Goal: Information Seeking & Learning: Learn about a topic

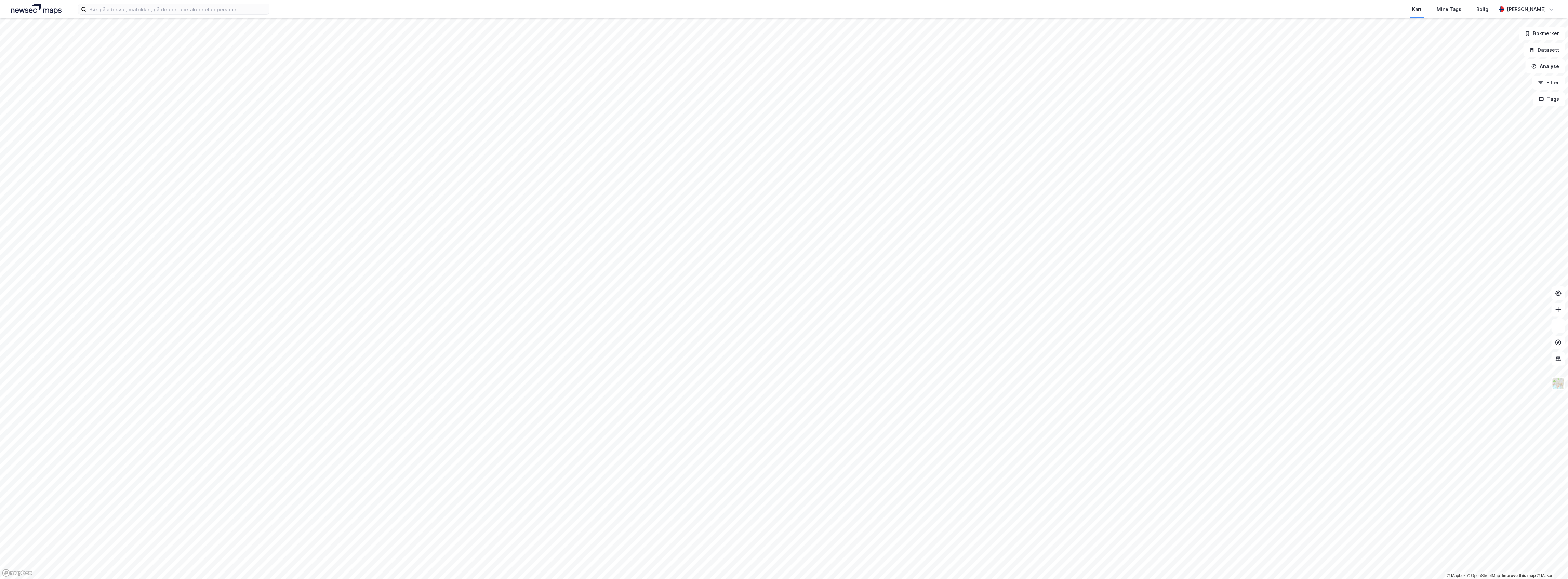
click at [556, 578] on html "Kart Mine Tags Bolig [PERSON_NAME] © Mapbox © OpenStreetMap Improve this map © …" at bounding box center [784, 290] width 1568 height 579
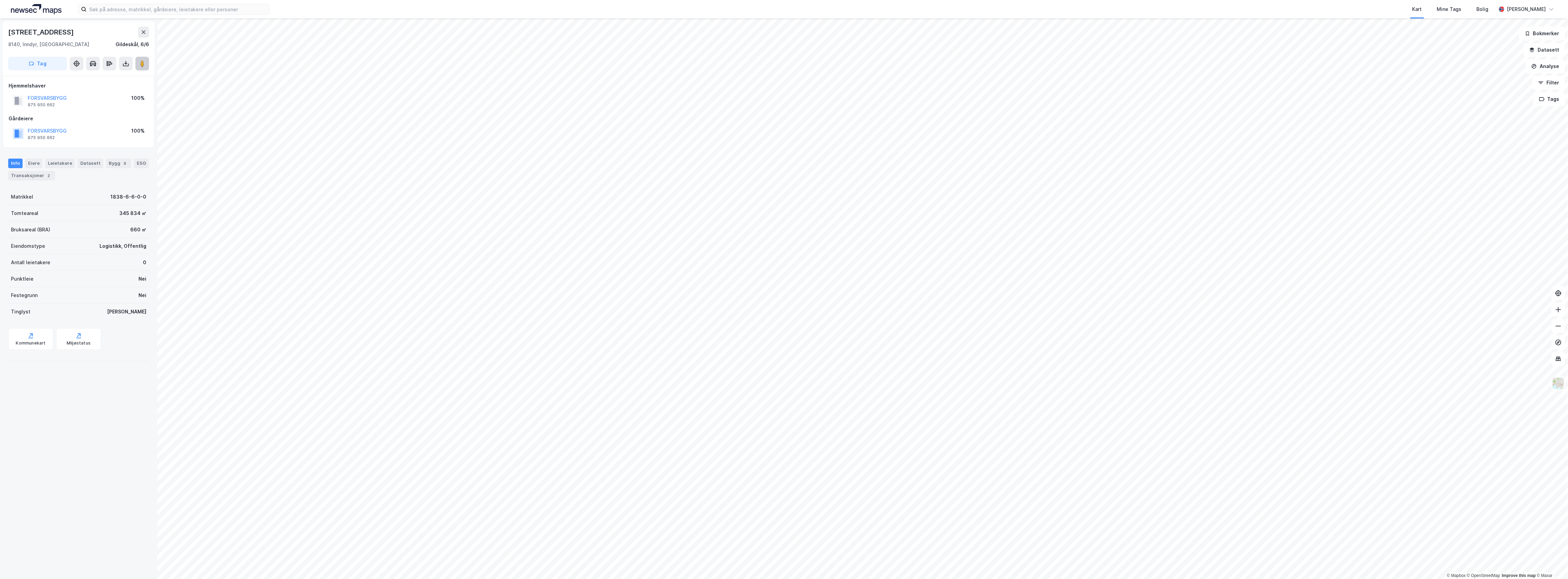
click at [139, 64] on icon at bounding box center [142, 63] width 7 height 7
click at [148, 63] on button at bounding box center [142, 63] width 13 height 13
click at [868, 0] on html "Kart Mine Tags Bolig [PERSON_NAME] © Mapbox © OpenStreetMap Improve this map © …" at bounding box center [784, 290] width 1568 height 579
click at [820, 0] on html "Kart Mine Tags Bolig [PERSON_NAME] © Mapbox © OpenStreetMap Improve this map © …" at bounding box center [784, 290] width 1568 height 579
click at [142, 63] on image at bounding box center [142, 63] width 4 height 7
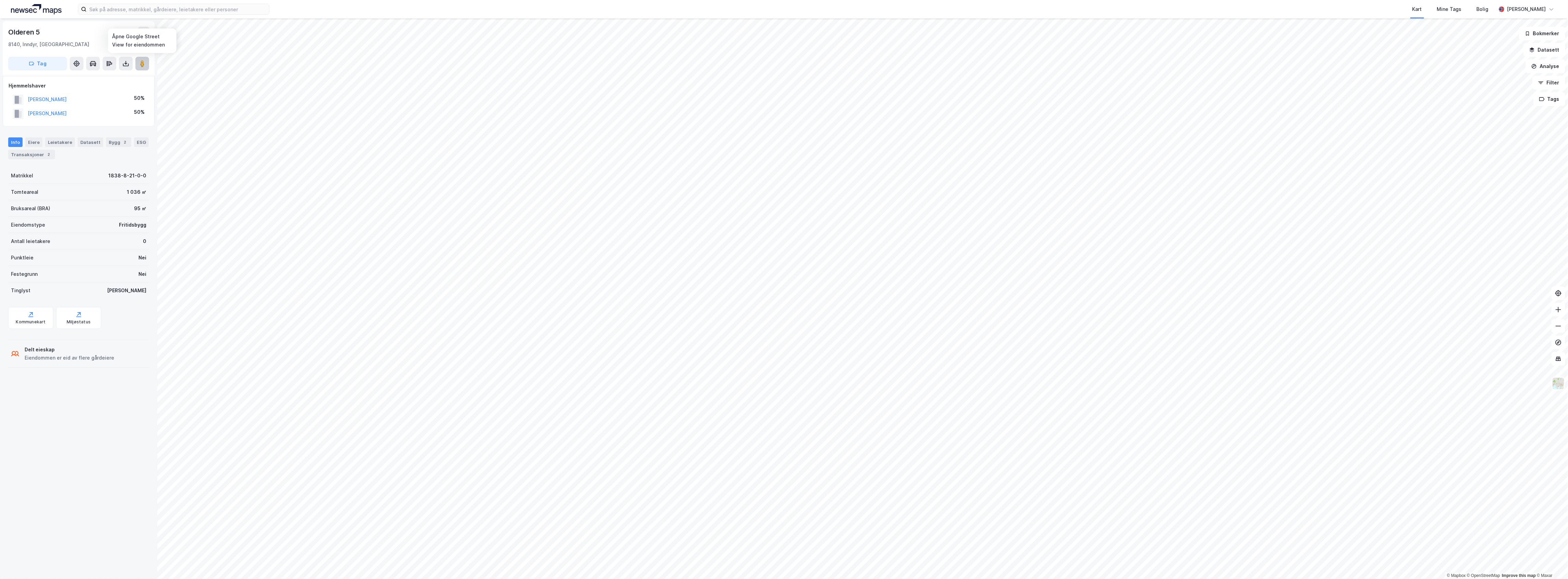
click at [144, 59] on button at bounding box center [142, 63] width 13 height 13
click at [137, 68] on button at bounding box center [142, 63] width 13 height 13
click at [139, 61] on icon at bounding box center [142, 63] width 7 height 7
click at [905, 578] on html "Kart Mine Tags Bolig [PERSON_NAME] © Mapbox © OpenStreetMap Improve this map © …" at bounding box center [784, 290] width 1568 height 579
click at [1567, 149] on html "Kart Mine Tags Bolig [PERSON_NAME] © Mapbox © OpenStreetMap Improve this map © …" at bounding box center [784, 290] width 1568 height 579
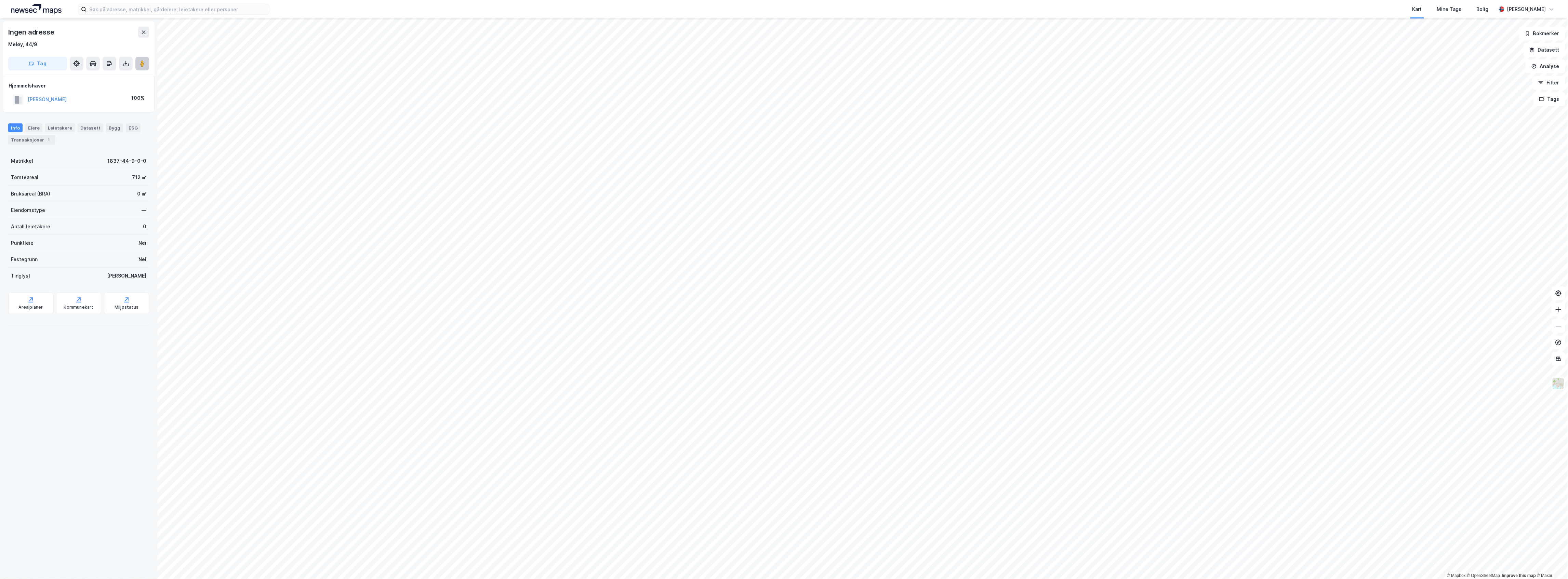
click at [141, 65] on image at bounding box center [142, 63] width 4 height 7
click at [1567, 189] on html "Kart Mine Tags Bolig [PERSON_NAME] © Mapbox © OpenStreetMap Improve this map © …" at bounding box center [784, 290] width 1568 height 579
click at [141, 66] on image at bounding box center [142, 63] width 4 height 7
click at [1567, 276] on html "Kart Mine Tags Bolig [PERSON_NAME] © Mapbox © OpenStreetMap Improve this map © …" at bounding box center [784, 290] width 1568 height 579
click at [142, 64] on image at bounding box center [142, 63] width 4 height 7
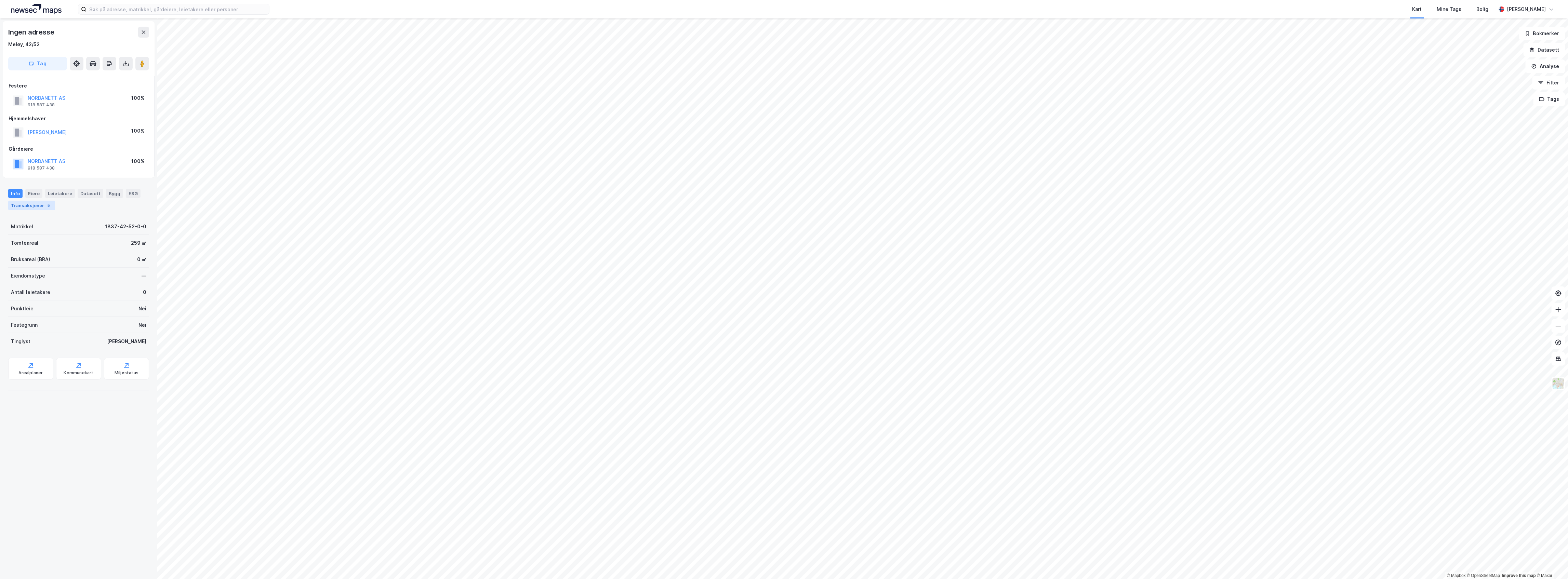
click at [43, 203] on div "Transaksjoner 5" at bounding box center [31, 206] width 47 height 10
